Goal: Complete application form

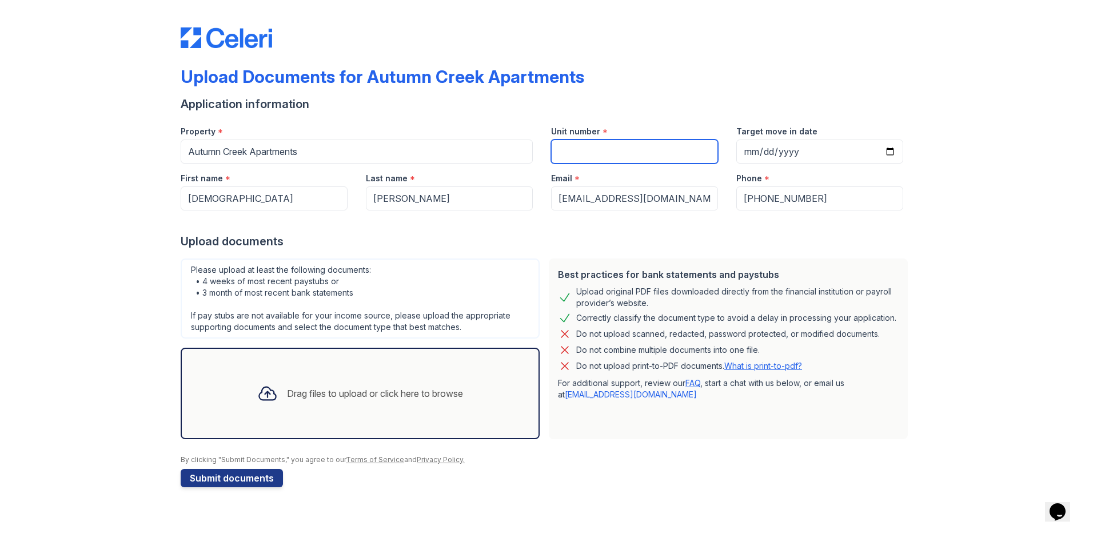
click at [635, 155] on input "Unit number" at bounding box center [634, 151] width 167 height 24
type input "1108"
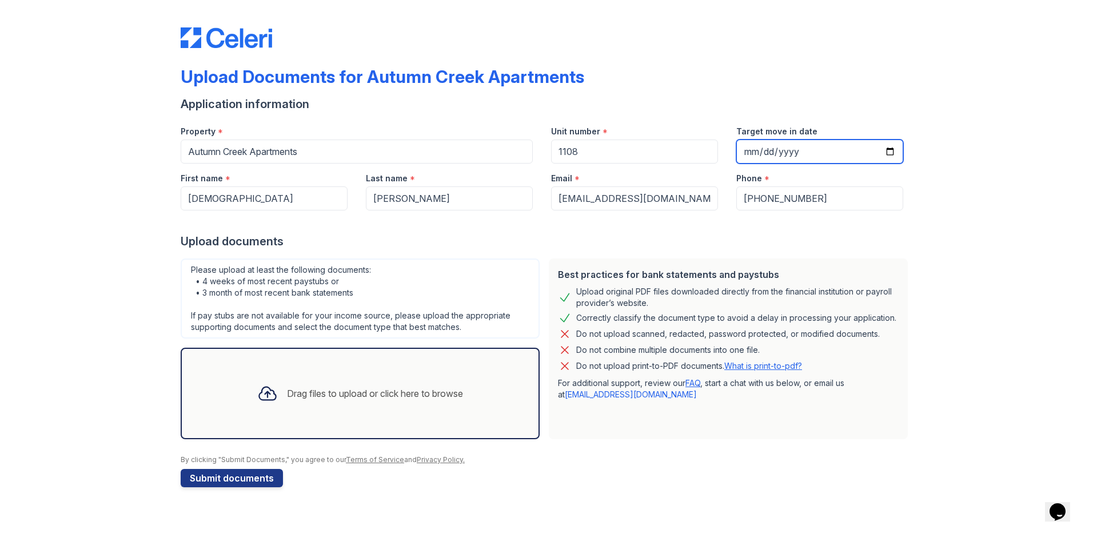
click at [767, 151] on input "Target move in date" at bounding box center [819, 151] width 167 height 24
click at [891, 151] on input "Target move in date" at bounding box center [819, 151] width 167 height 24
type input "2025-10-08"
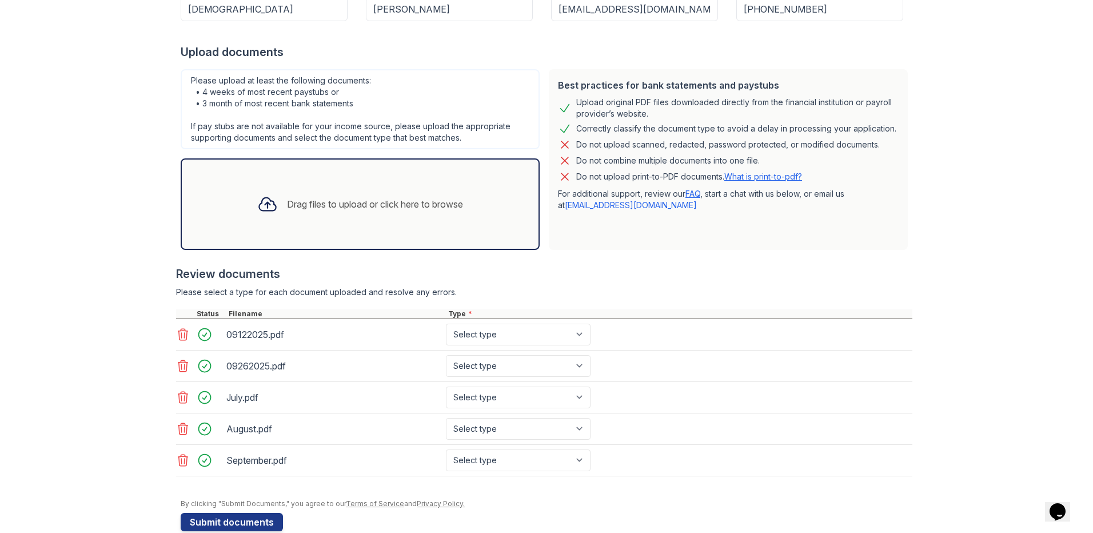
scroll to position [210, 0]
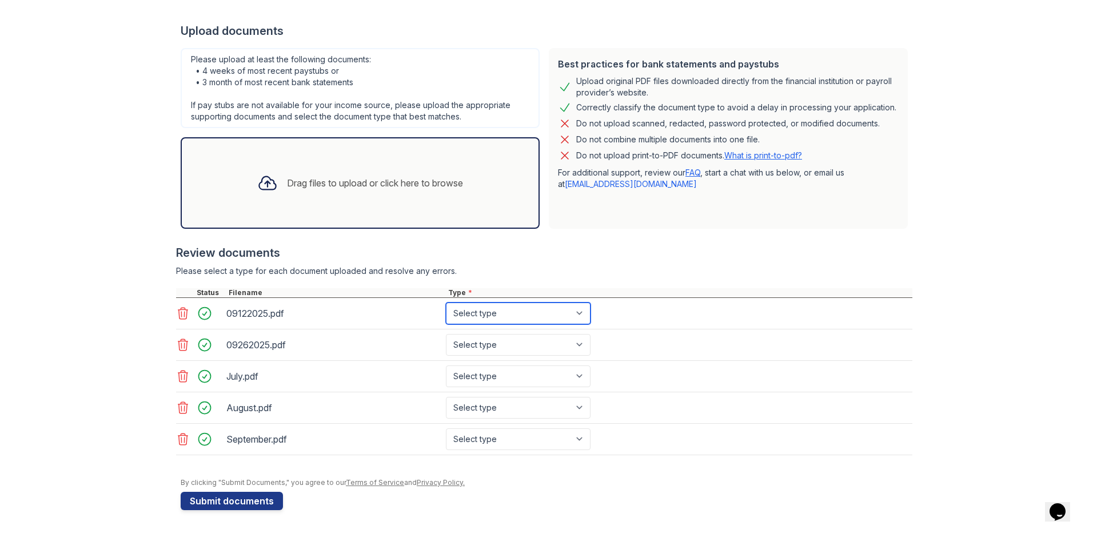
click at [519, 307] on select "Select type Paystub Bank Statement Offer Letter Tax Documents Benefit Award Let…" at bounding box center [518, 313] width 145 height 22
select select "paystub"
click at [446, 302] on select "Select type Paystub Bank Statement Offer Letter Tax Documents Benefit Award Let…" at bounding box center [518, 313] width 145 height 22
click at [520, 345] on select "Select type Paystub Bank Statement Offer Letter Tax Documents Benefit Award Let…" at bounding box center [518, 345] width 145 height 22
select select "paystub"
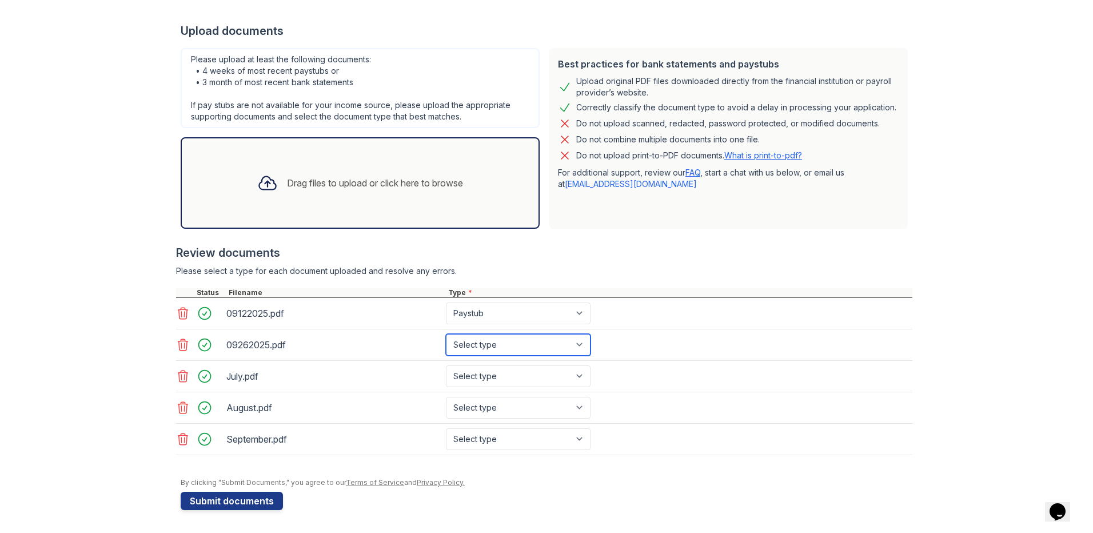
click at [446, 334] on select "Select type Paystub Bank Statement Offer Letter Tax Documents Benefit Award Let…" at bounding box center [518, 345] width 145 height 22
click at [505, 380] on select "Select type Paystub Bank Statement Offer Letter Tax Documents Benefit Award Let…" at bounding box center [518, 376] width 145 height 22
select select "bank_statement"
click at [446, 365] on select "Select type Paystub Bank Statement Offer Letter Tax Documents Benefit Award Let…" at bounding box center [518, 376] width 145 height 22
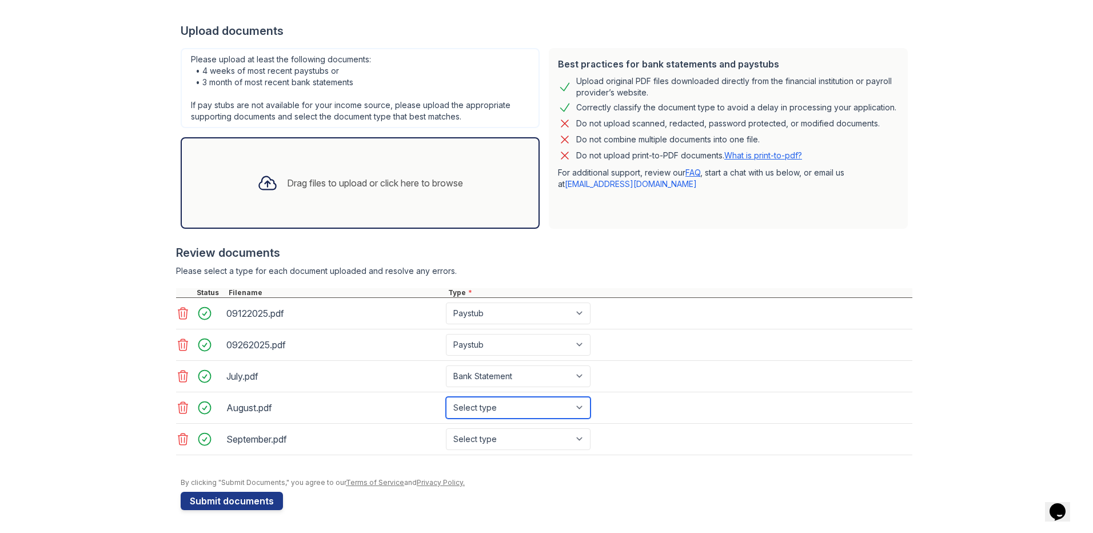
click at [491, 413] on select "Select type Paystub Bank Statement Offer Letter Tax Documents Benefit Award Let…" at bounding box center [518, 408] width 145 height 22
select select "bank_statement"
click at [446, 397] on select "Select type Paystub Bank Statement Offer Letter Tax Documents Benefit Award Let…" at bounding box center [518, 408] width 145 height 22
click at [489, 439] on select "Select type Paystub Bank Statement Offer Letter Tax Documents Benefit Award Let…" at bounding box center [518, 439] width 145 height 22
click at [446, 428] on select "Select type Paystub Bank Statement Offer Letter Tax Documents Benefit Award Let…" at bounding box center [518, 439] width 145 height 22
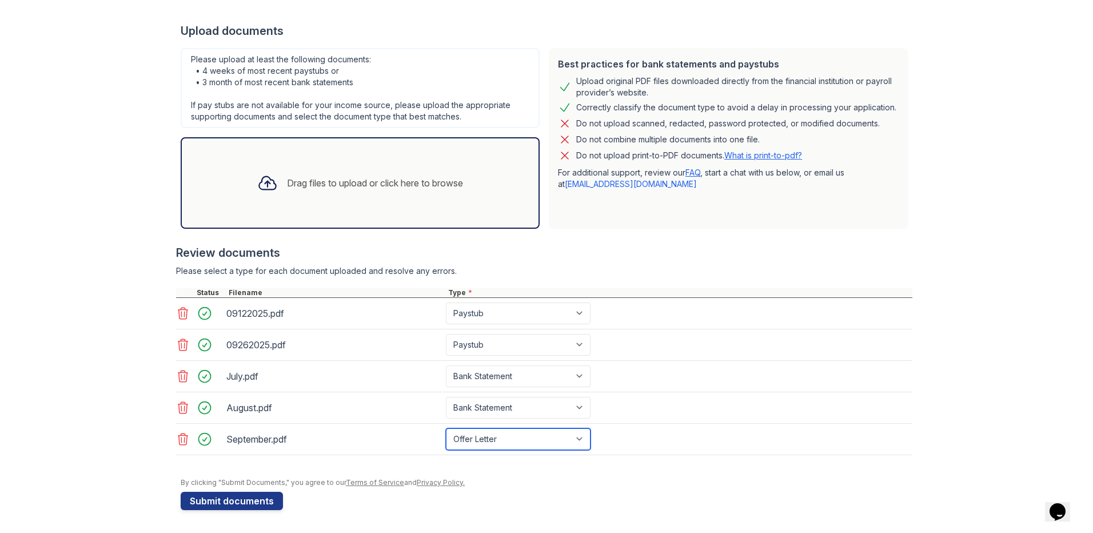
drag, startPoint x: 493, startPoint y: 441, endPoint x: 490, endPoint y: 427, distance: 14.0
click at [493, 441] on select "Select type Paystub Bank Statement Offer Letter Tax Documents Benefit Award Let…" at bounding box center [518, 439] width 145 height 22
select select "bank_statement"
click at [446, 428] on select "Select type Paystub Bank Statement Offer Letter Tax Documents Benefit Award Let…" at bounding box center [518, 439] width 145 height 22
click at [269, 498] on button "Submit documents" at bounding box center [232, 501] width 102 height 18
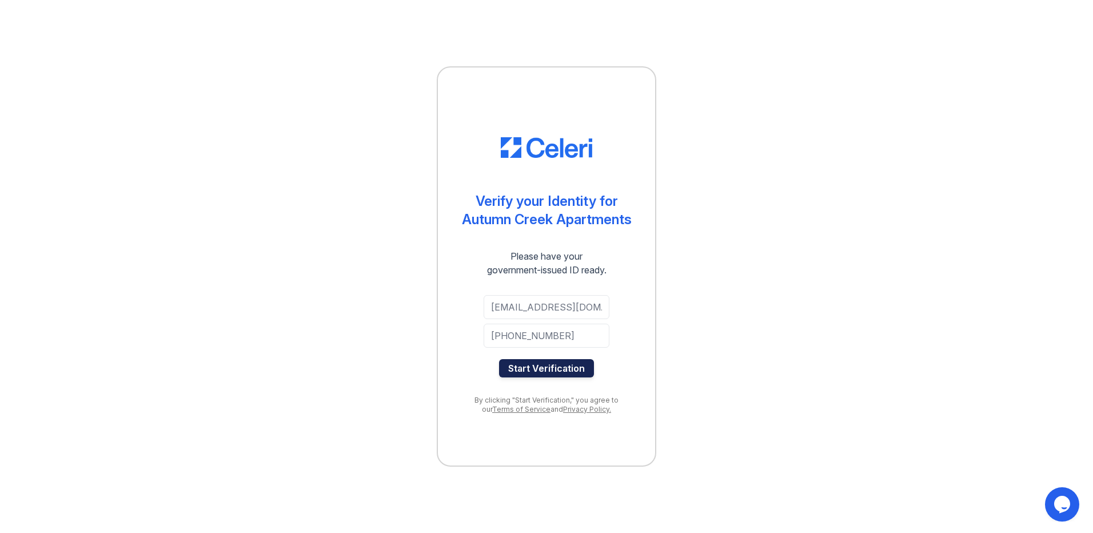
click at [522, 369] on button "Start Verification" at bounding box center [546, 368] width 95 height 18
